Goal: Transaction & Acquisition: Purchase product/service

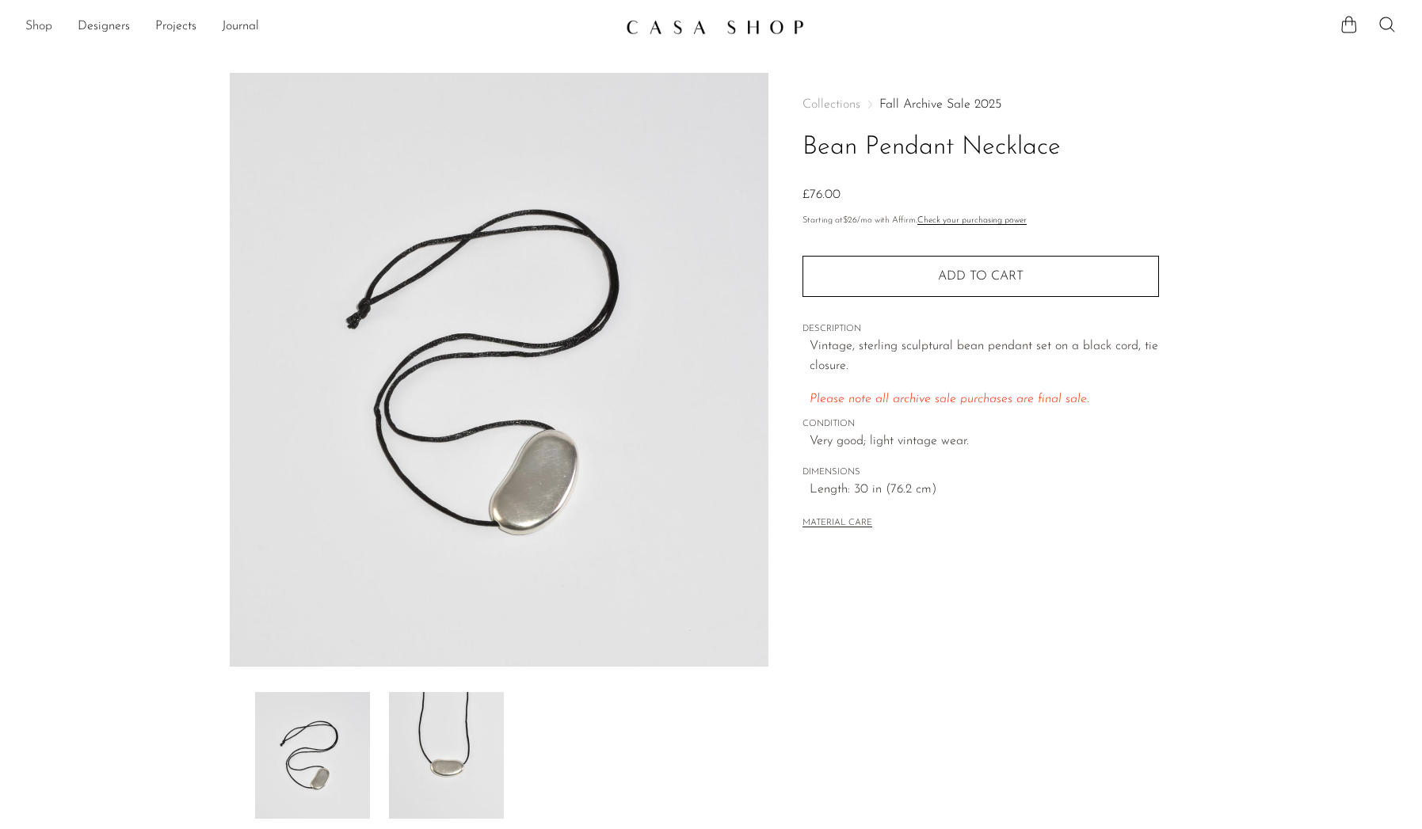
click at [44, 25] on link "Shop" at bounding box center [38, 27] width 27 height 21
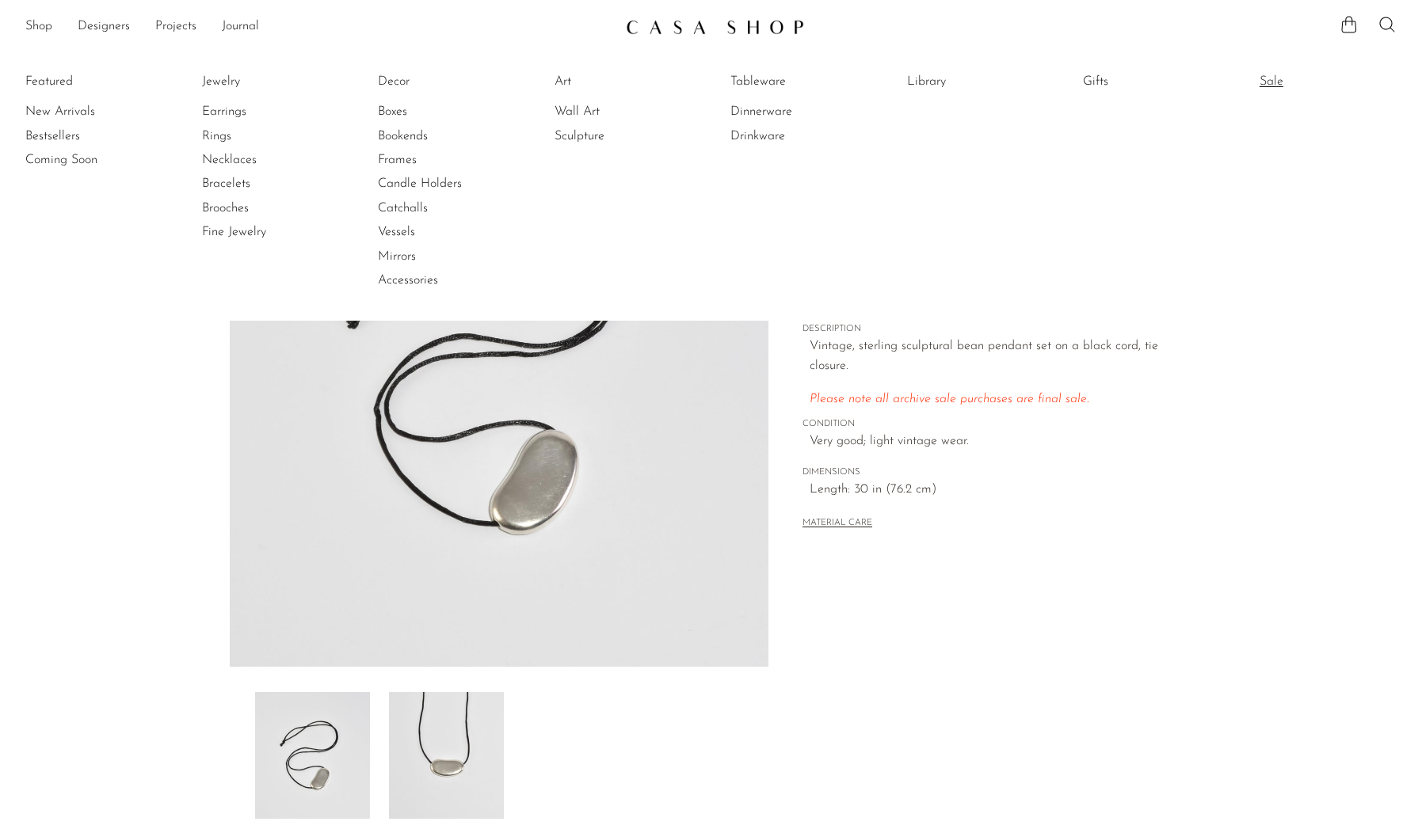
click at [1264, 82] on link "Sale" at bounding box center [1318, 81] width 119 height 17
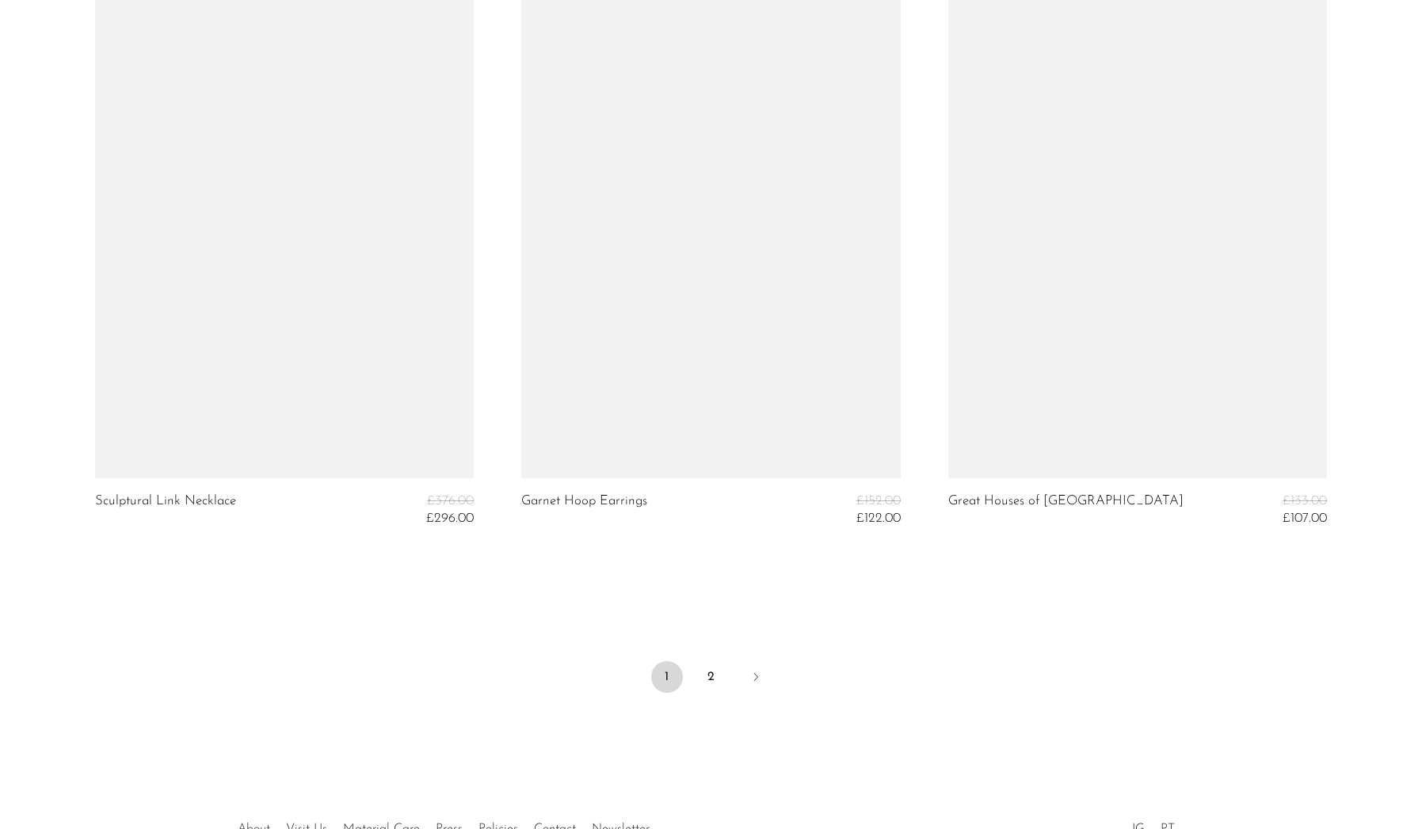
scroll to position [7106, 0]
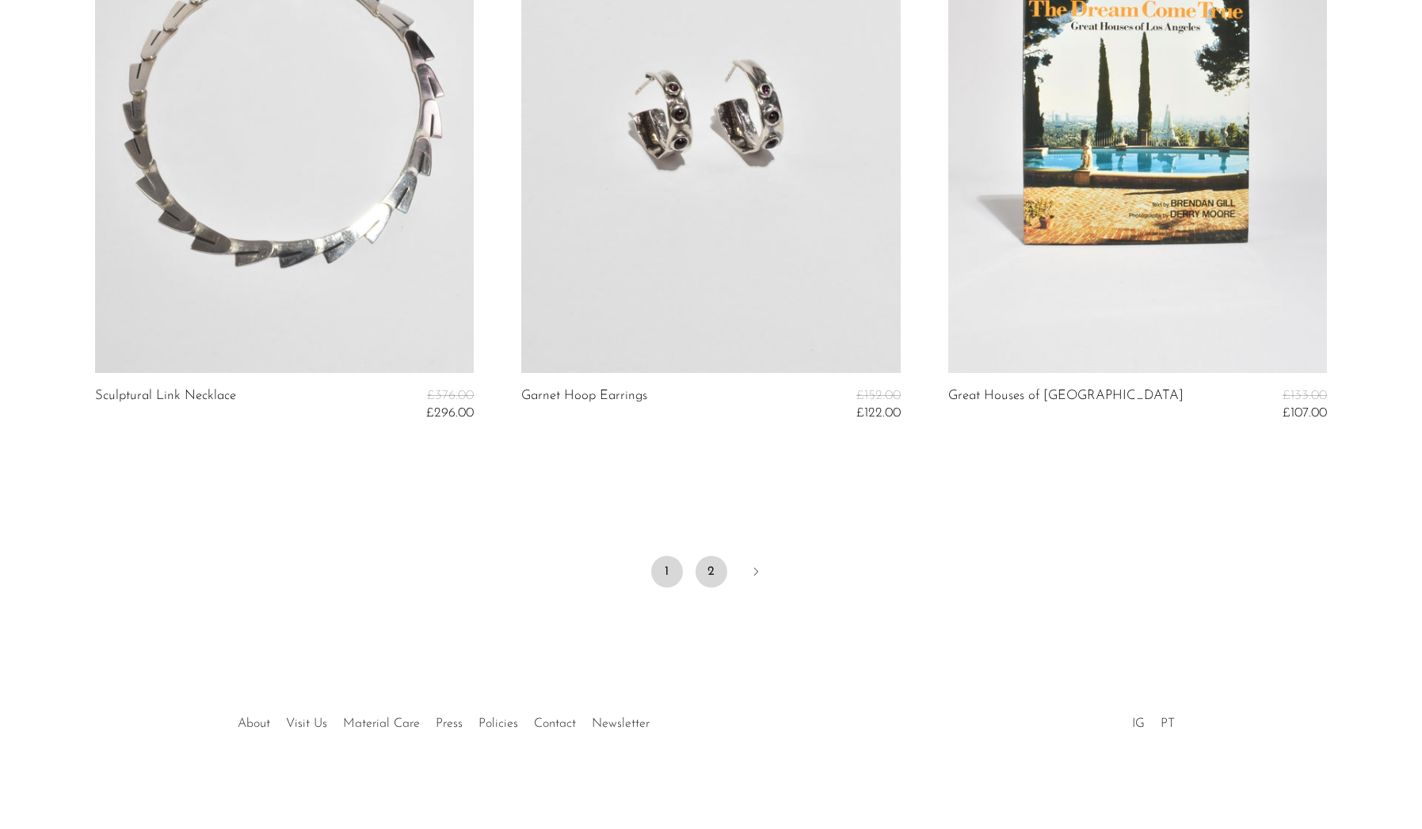
click at [712, 567] on link "2" at bounding box center [711, 572] width 32 height 32
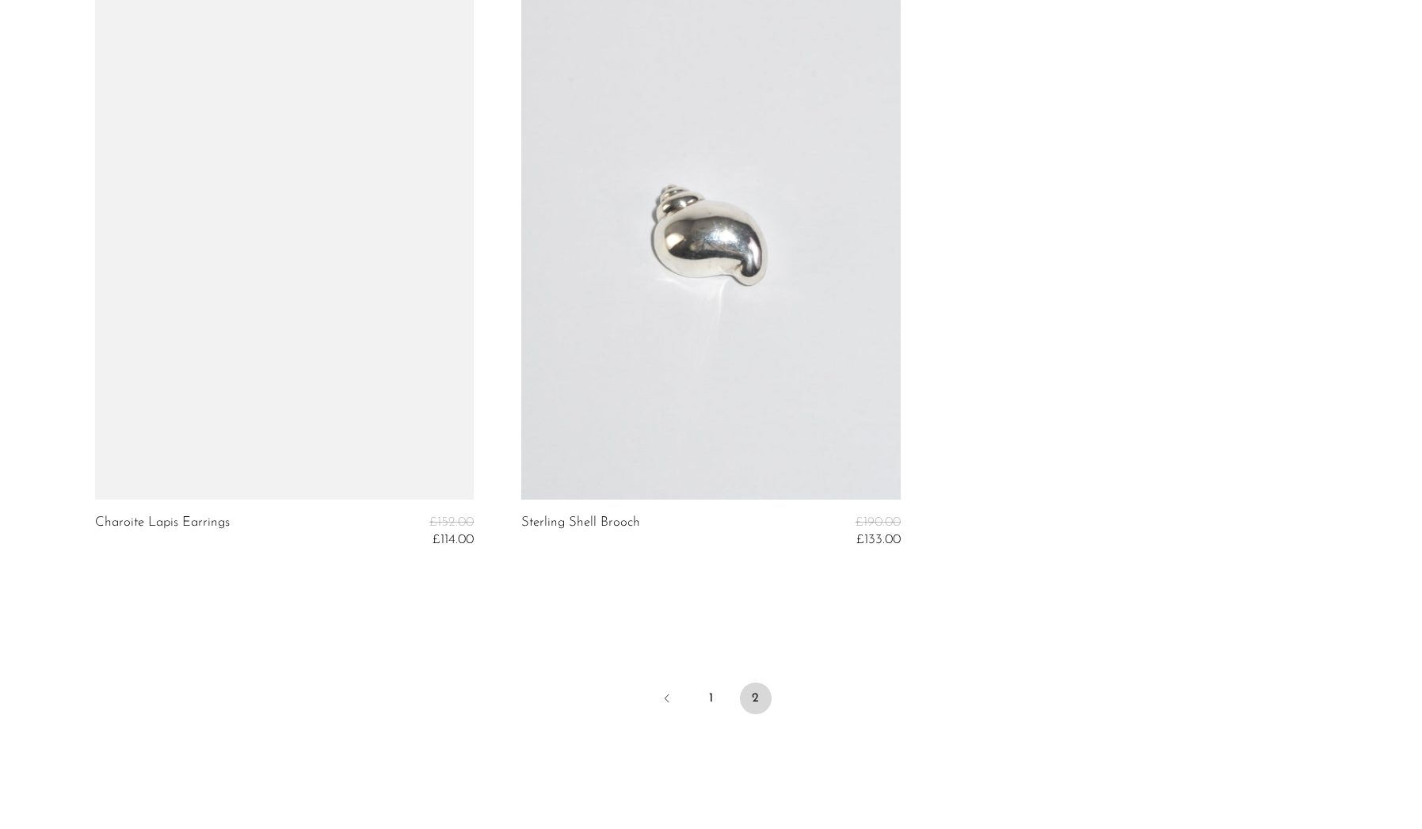
scroll to position [2746, 0]
